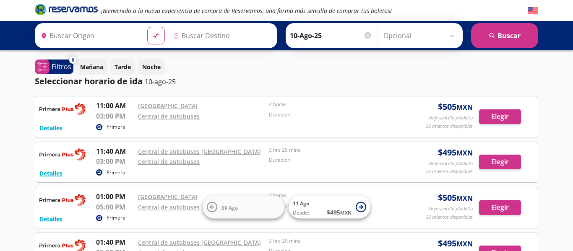
type input "[GEOGRAPHIC_DATA], [GEOGRAPHIC_DATA]"
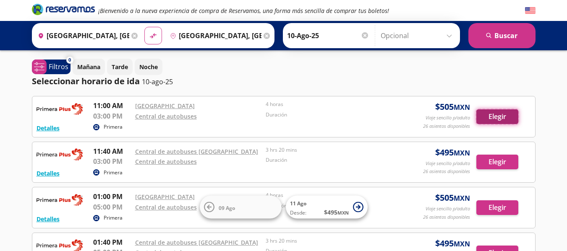
click at [494, 117] on button "Elegir" at bounding box center [497, 117] width 42 height 15
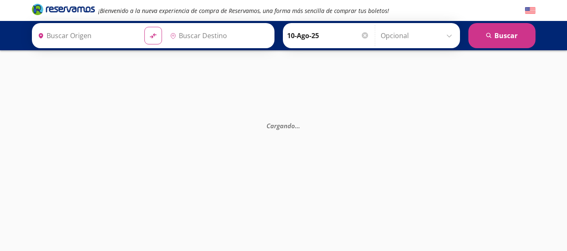
type input "[GEOGRAPHIC_DATA], [GEOGRAPHIC_DATA]"
